Goal: Information Seeking & Learning: Learn about a topic

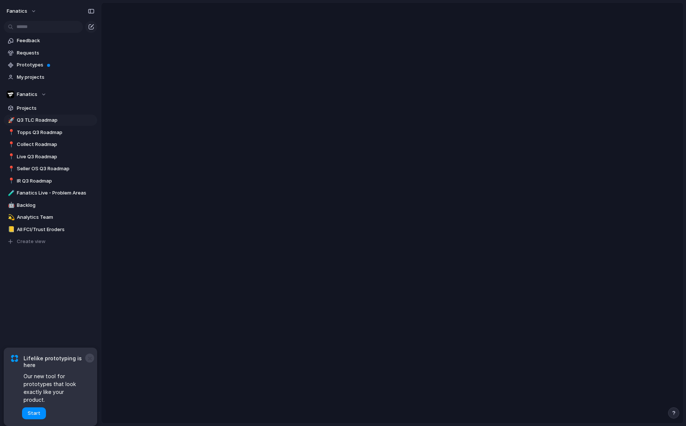
click at [90, 363] on button "×" at bounding box center [89, 358] width 9 height 9
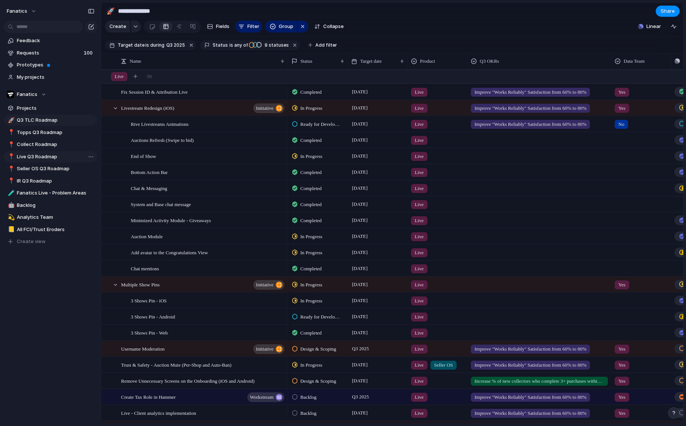
click at [36, 153] on link "📍 Live Q3 Roadmap" at bounding box center [50, 156] width 93 height 11
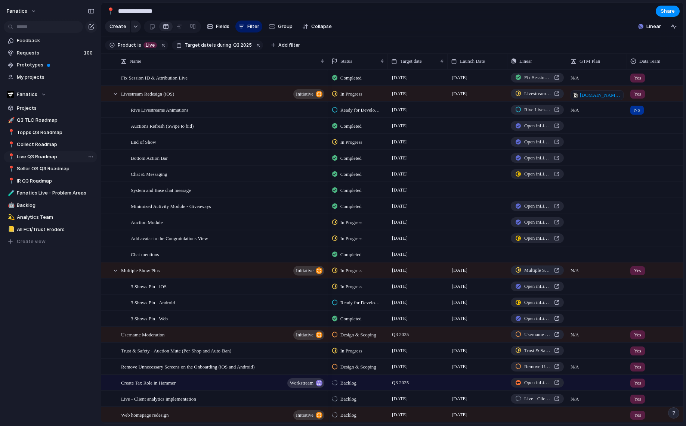
type input "**********"
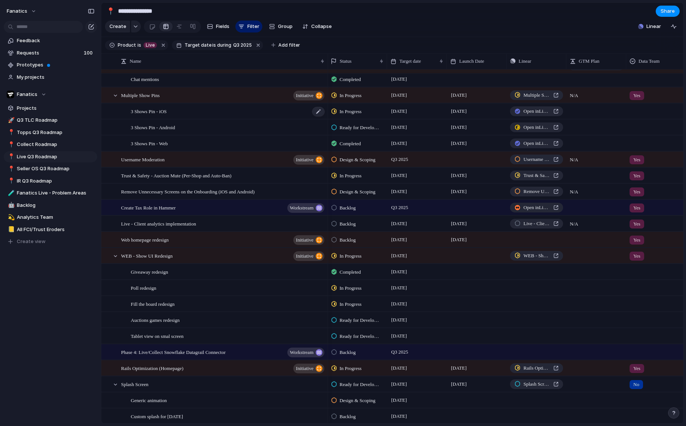
scroll to position [237, 0]
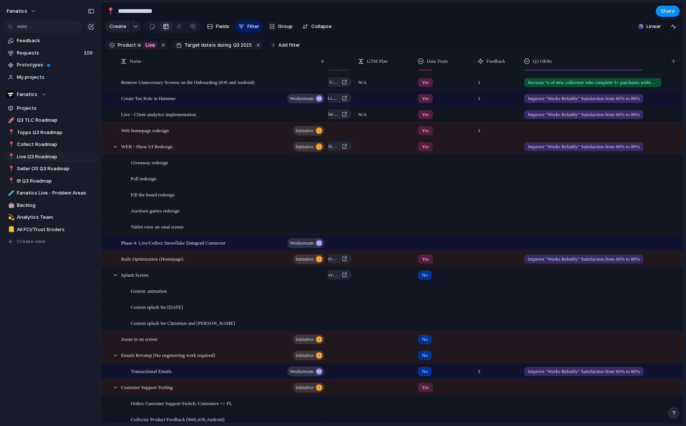
click at [623, 263] on span "Improve "Works Reliably" Satisfaction from 60% to 80%" at bounding box center [584, 259] width 112 height 7
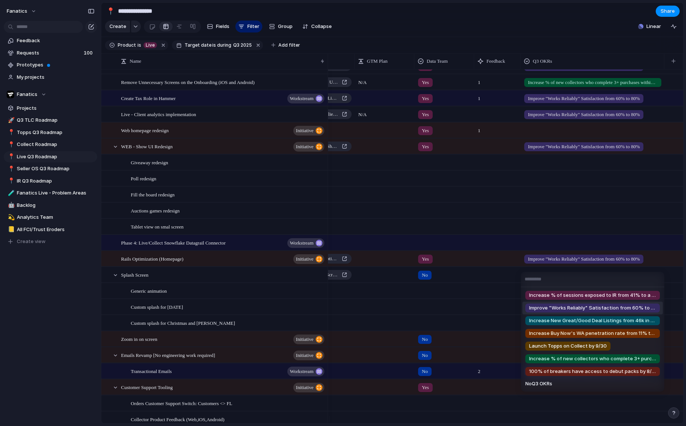
click at [623, 264] on div "Increase % of sessions exposed to IR from 41% to a monthly average of 80% in Se…" at bounding box center [343, 213] width 686 height 426
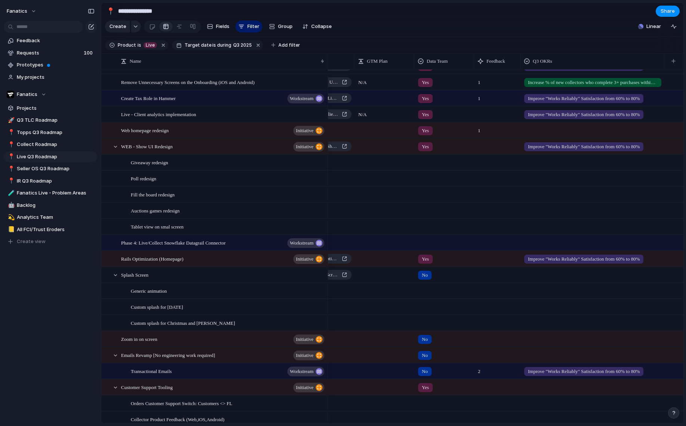
click at [623, 263] on span "Improve "Works Reliably" Satisfaction from 60% to 80%" at bounding box center [584, 259] width 112 height 7
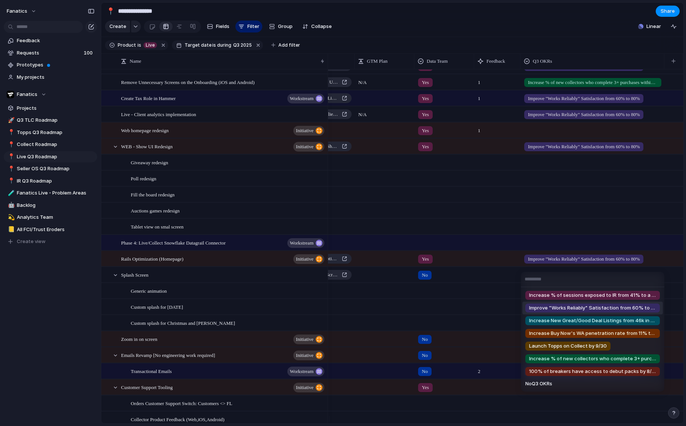
click at [623, 264] on div "Increase % of sessions exposed to IR from 41% to a monthly average of 80% in Se…" at bounding box center [343, 213] width 686 height 426
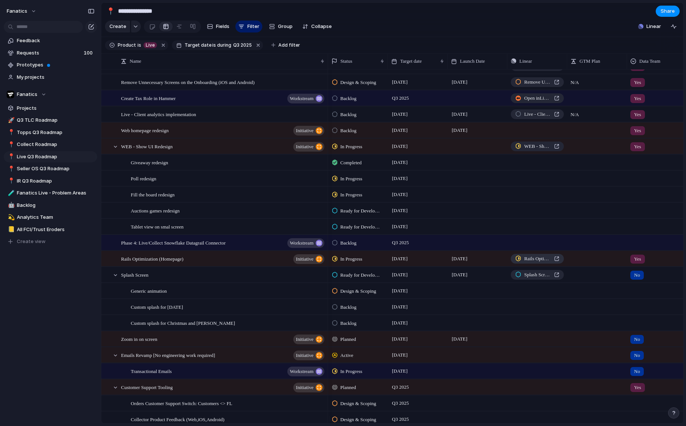
click at [528, 263] on span "Rails Optimization (Homepage)" at bounding box center [537, 258] width 27 height 7
